Goal: Find specific page/section: Find specific page/section

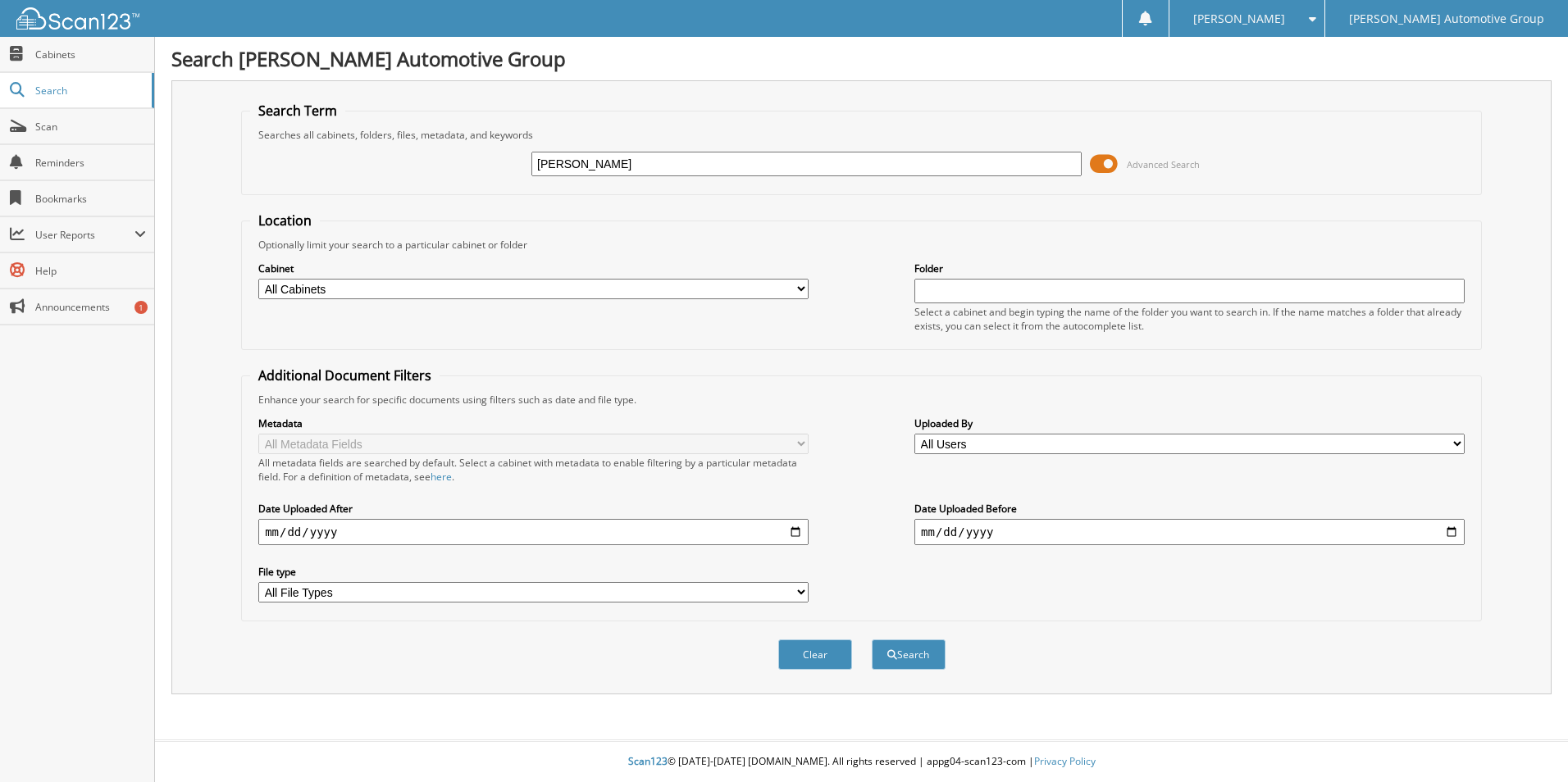
type input "[PERSON_NAME]"
click at [872, 640] on button "Search" at bounding box center [909, 655] width 74 height 31
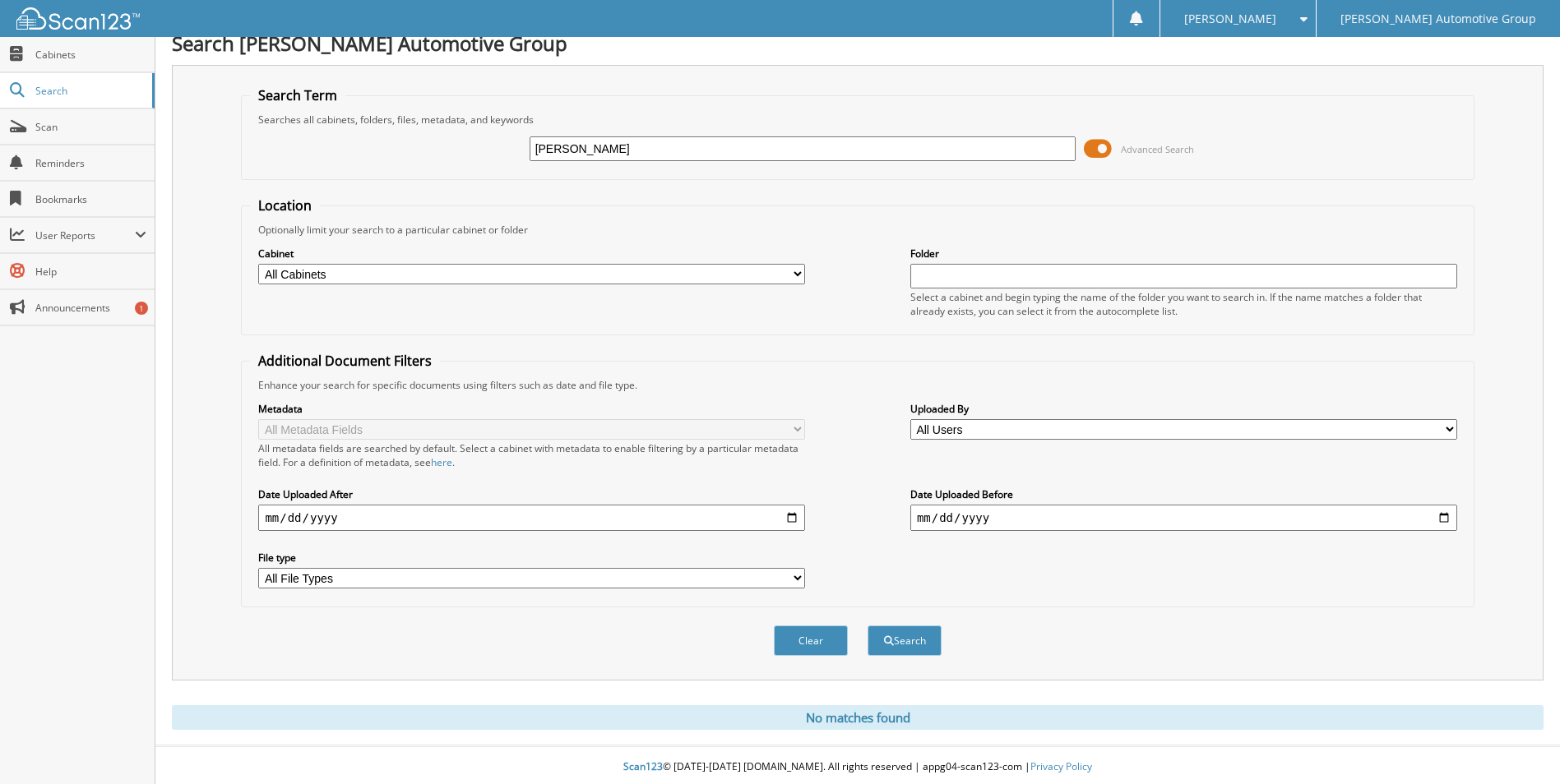
scroll to position [19, 0]
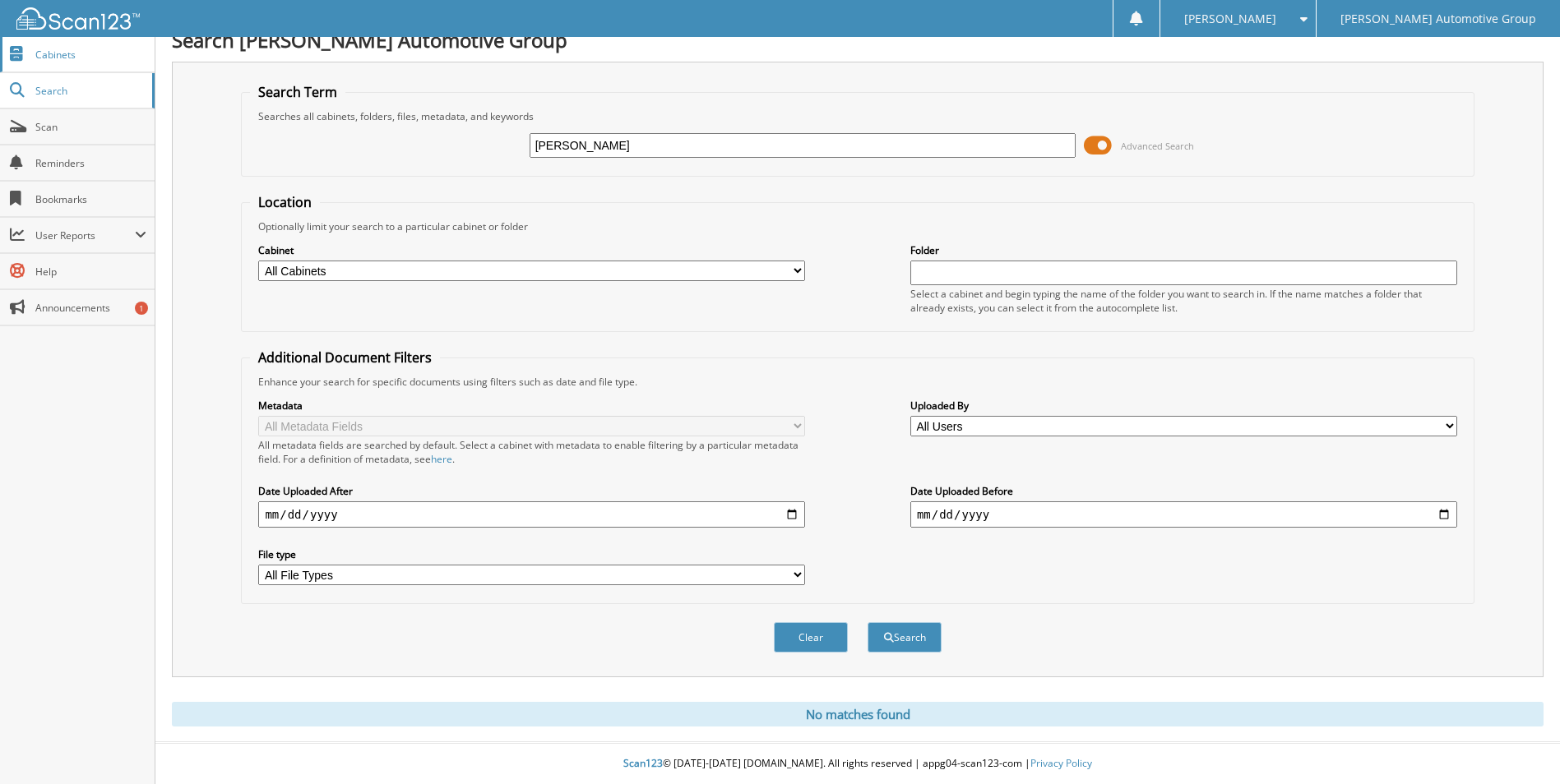
click at [112, 63] on link "Cabinets" at bounding box center [77, 55] width 154 height 35
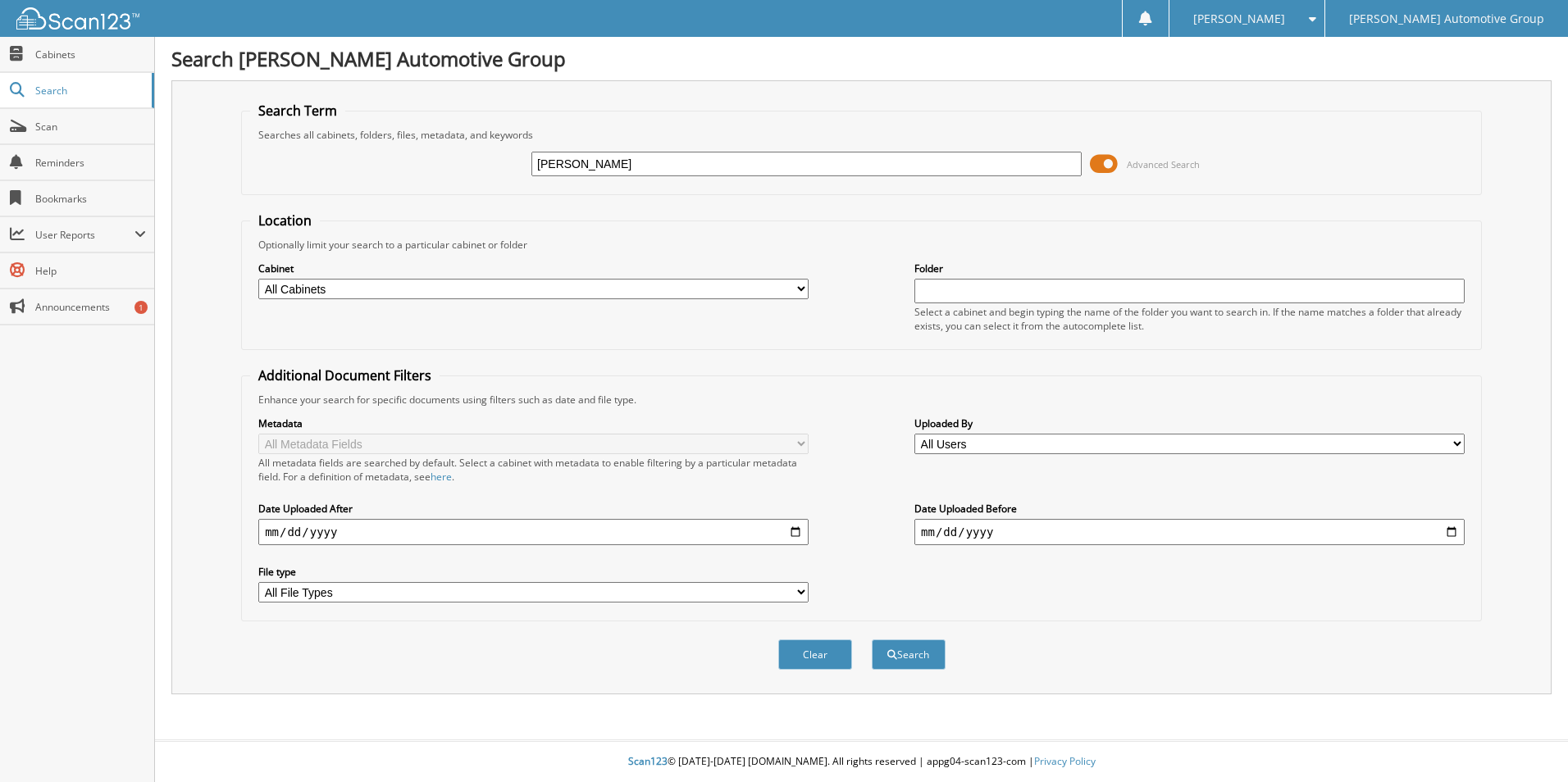
type input "lucas sargent"
click at [872, 640] on button "Search" at bounding box center [909, 655] width 74 height 31
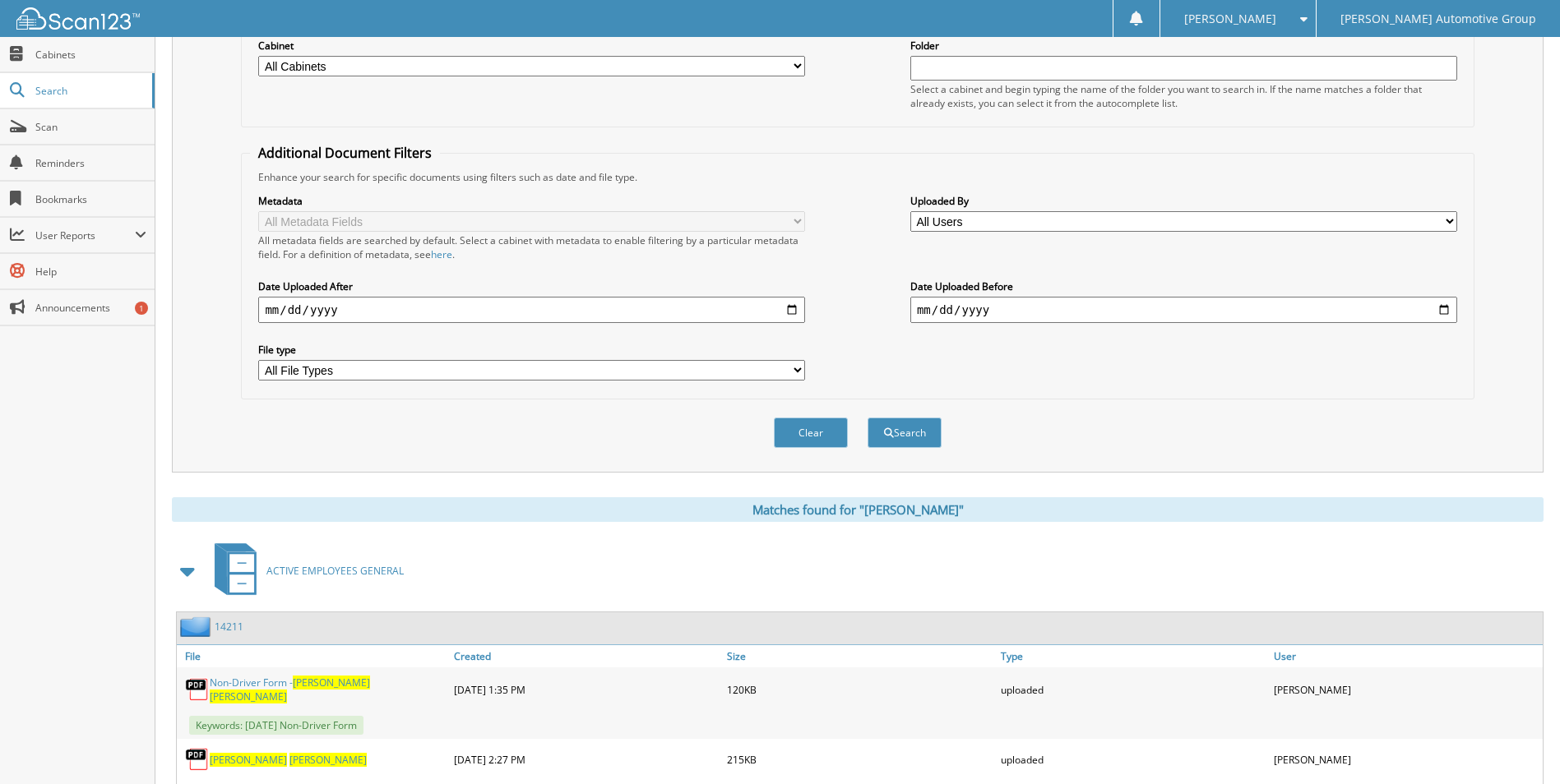
scroll to position [410, 0]
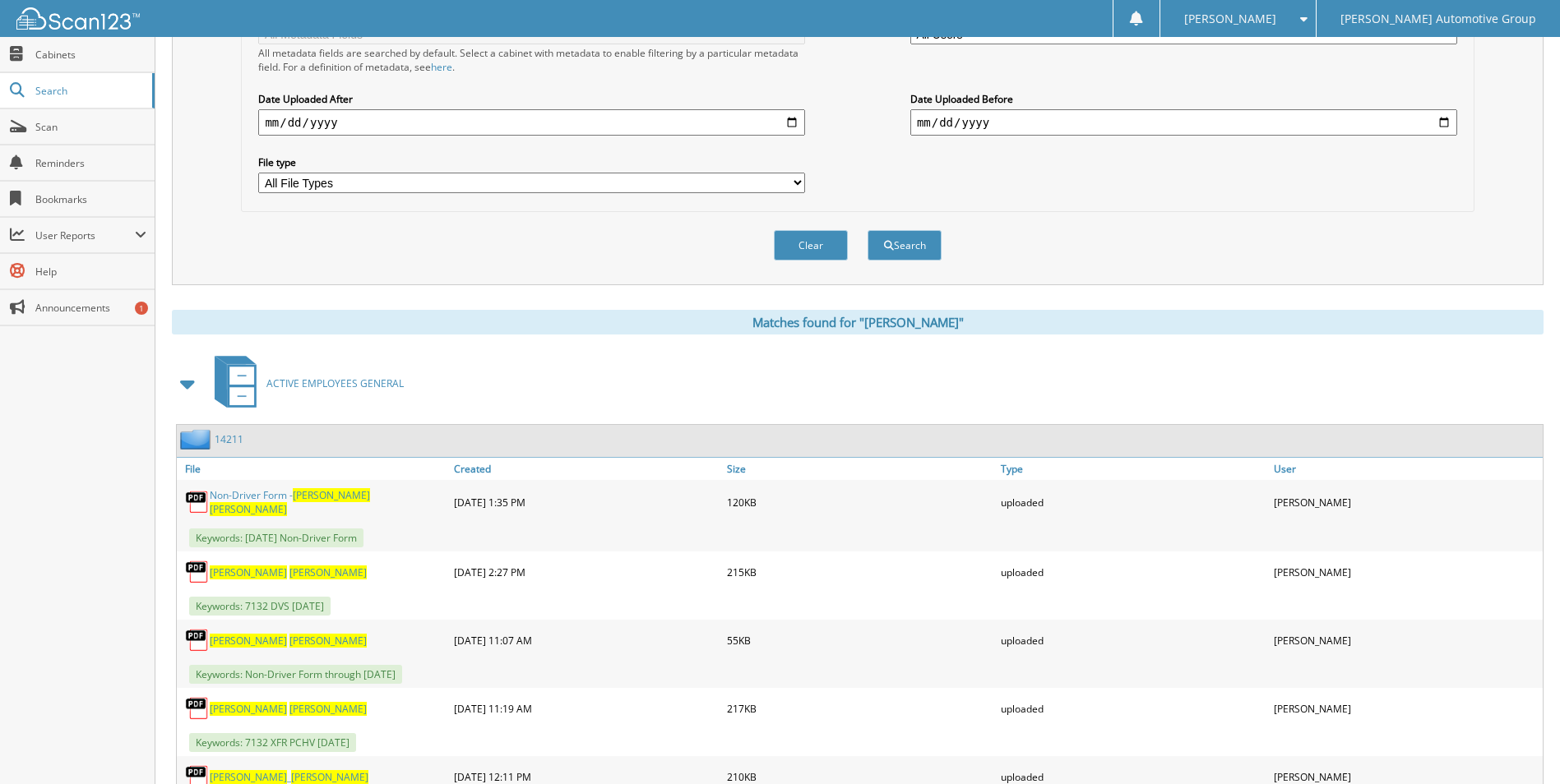
click at [228, 435] on link "14211" at bounding box center [228, 440] width 29 height 14
